Goal: Information Seeking & Learning: Learn about a topic

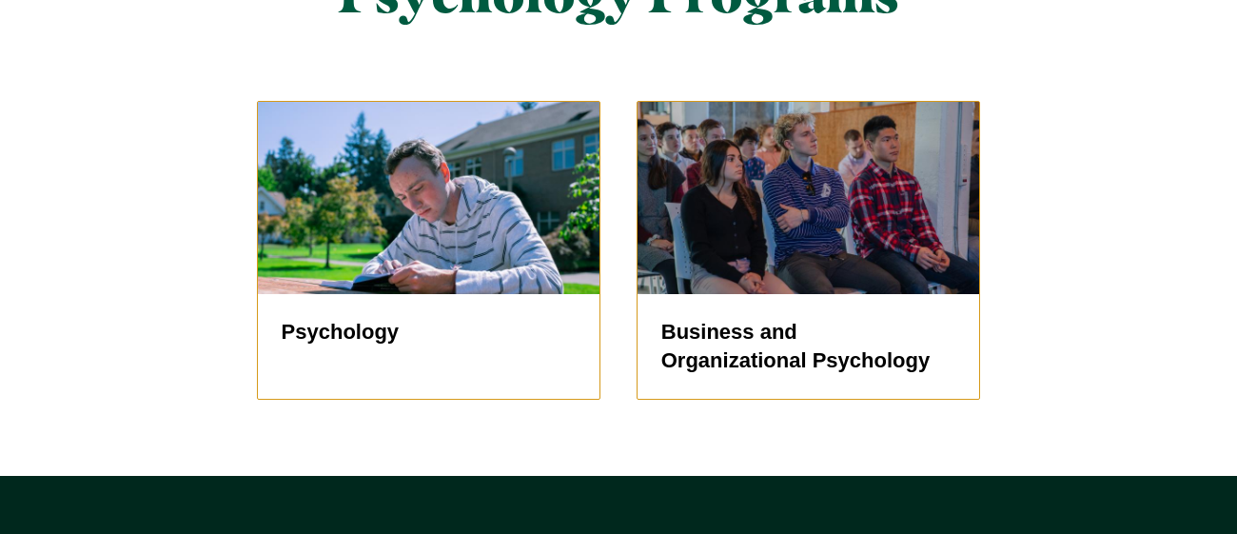
scroll to position [1867, 0]
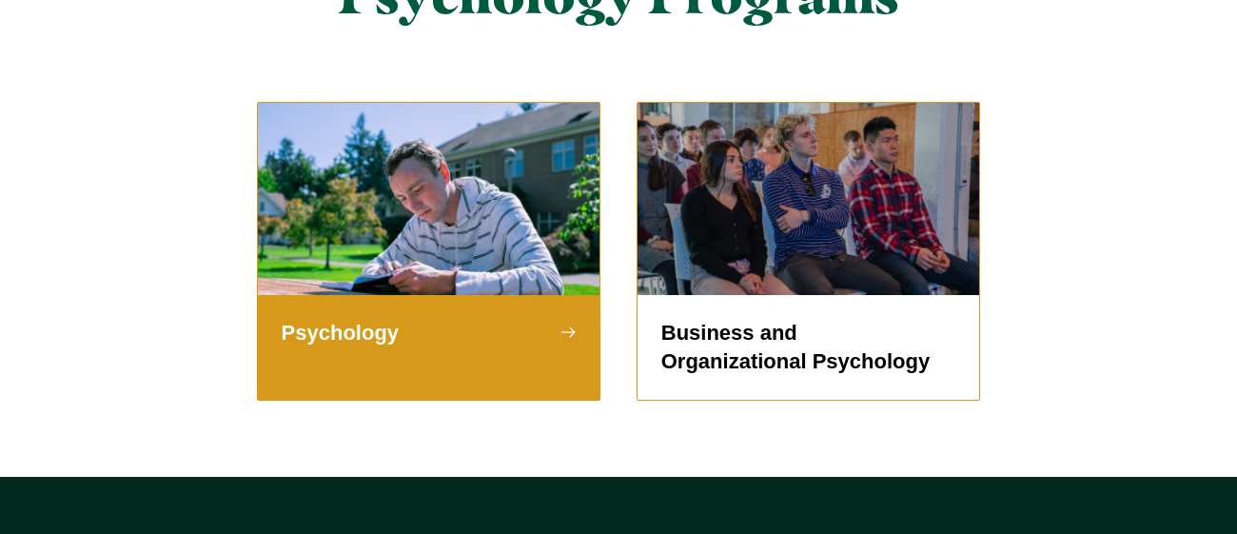
click at [419, 319] on h5 "Psychology" at bounding box center [429, 333] width 295 height 29
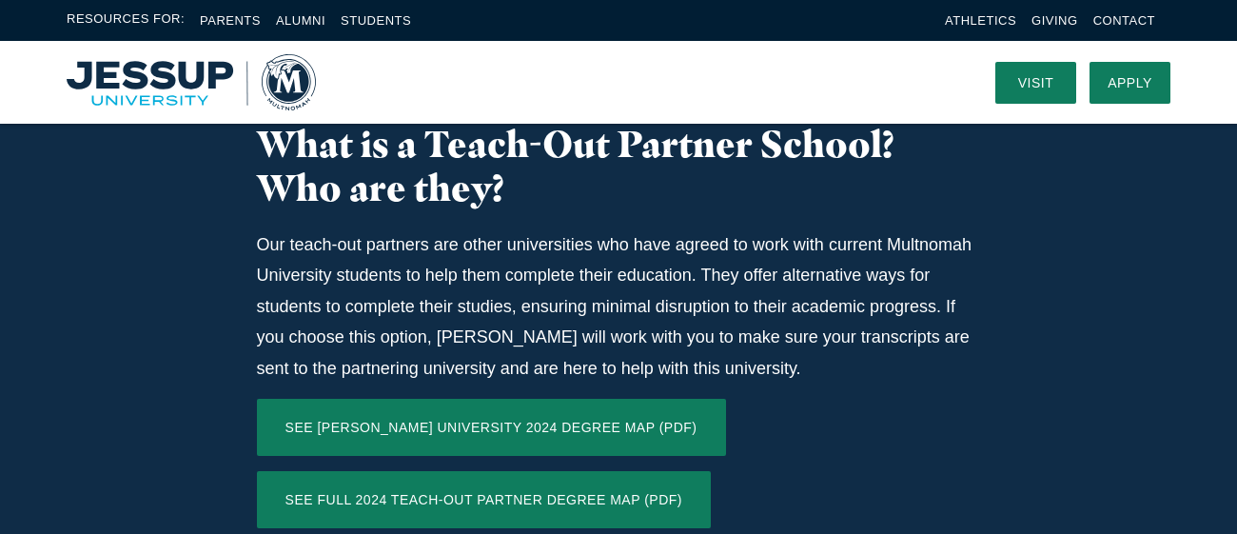
scroll to position [1110, 0]
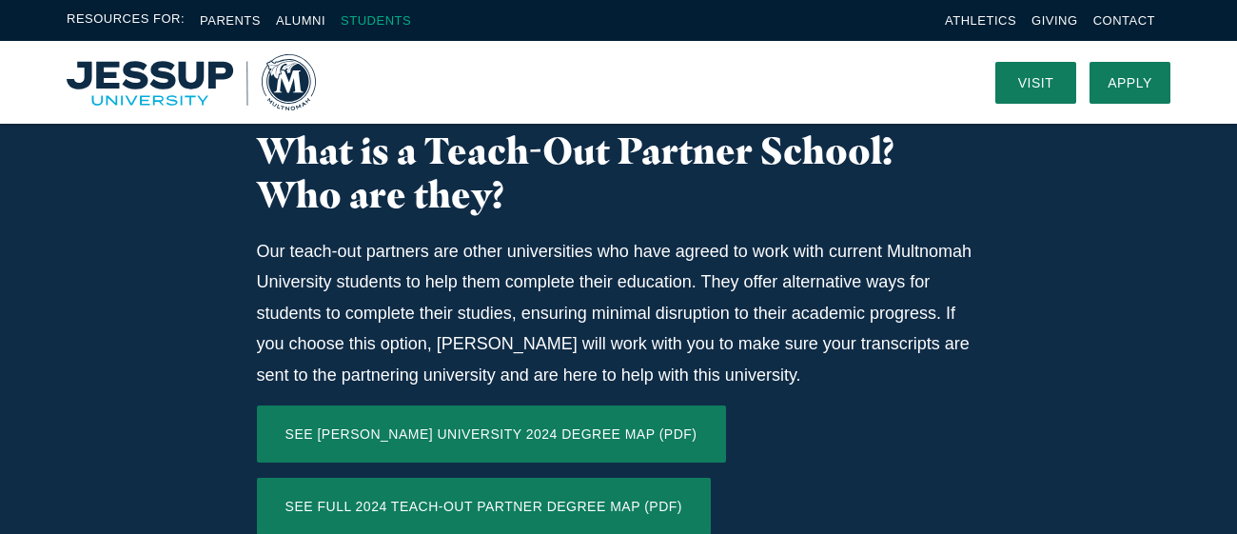
click at [373, 18] on link "Students" at bounding box center [376, 20] width 70 height 14
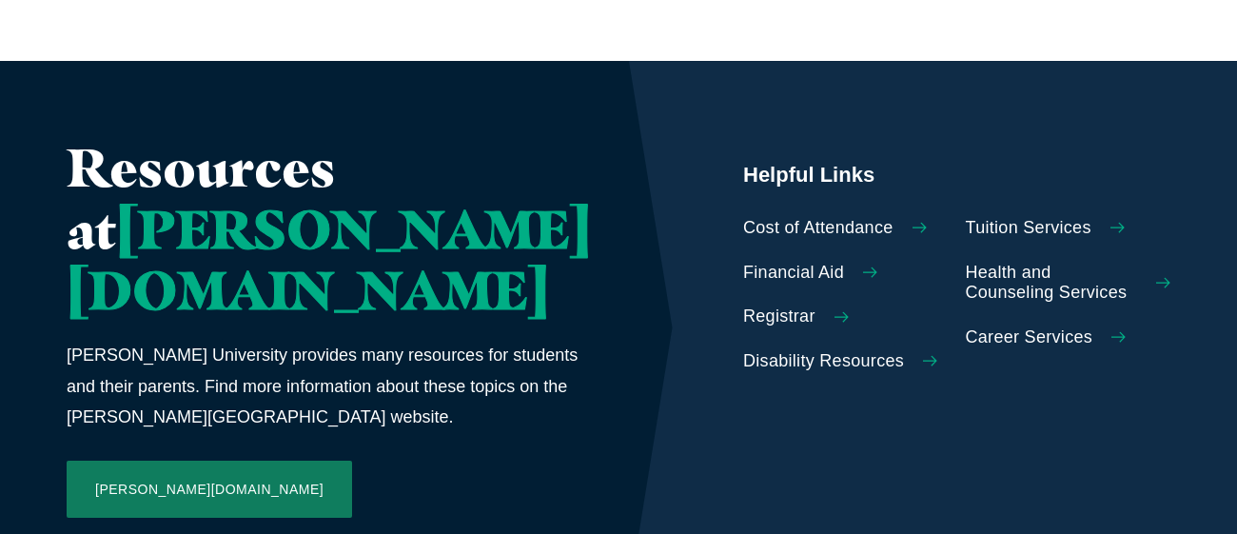
scroll to position [945, 0]
